Goal: Navigation & Orientation: Find specific page/section

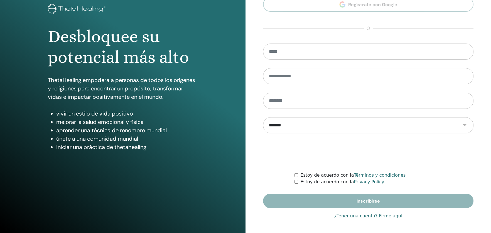
scroll to position [35, 0]
click at [363, 217] on link "¿Tener una cuenta? Firme aquí" at bounding box center [368, 215] width 68 height 7
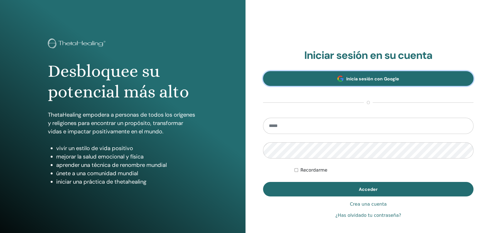
click at [374, 82] on link "Inicia sesión con Google" at bounding box center [368, 78] width 211 height 15
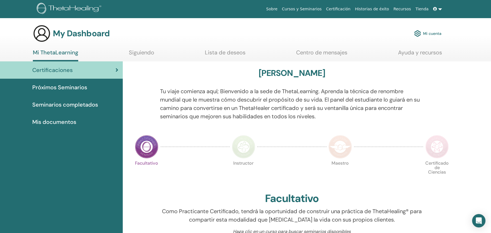
scroll to position [28, 0]
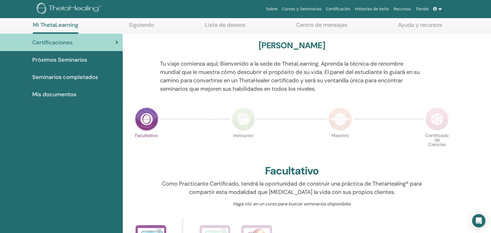
click at [153, 121] on img at bounding box center [146, 118] width 23 height 23
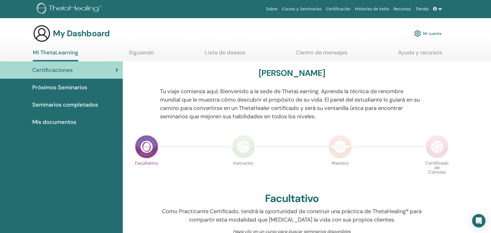
click at [142, 54] on link "Siguiendo" at bounding box center [141, 54] width 25 height 11
